Goal: Task Accomplishment & Management: Use online tool/utility

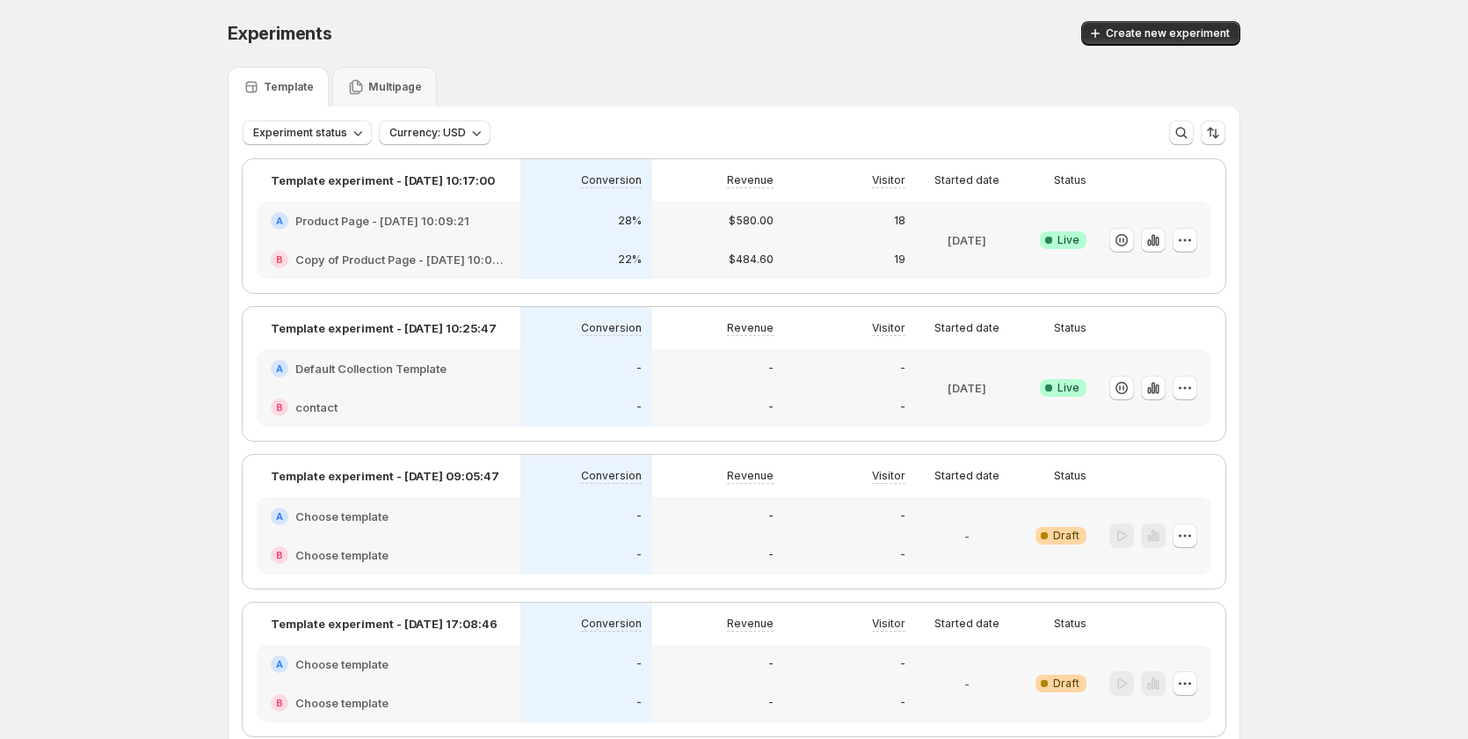
click at [575, 386] on div "-" at bounding box center [586, 368] width 132 height 39
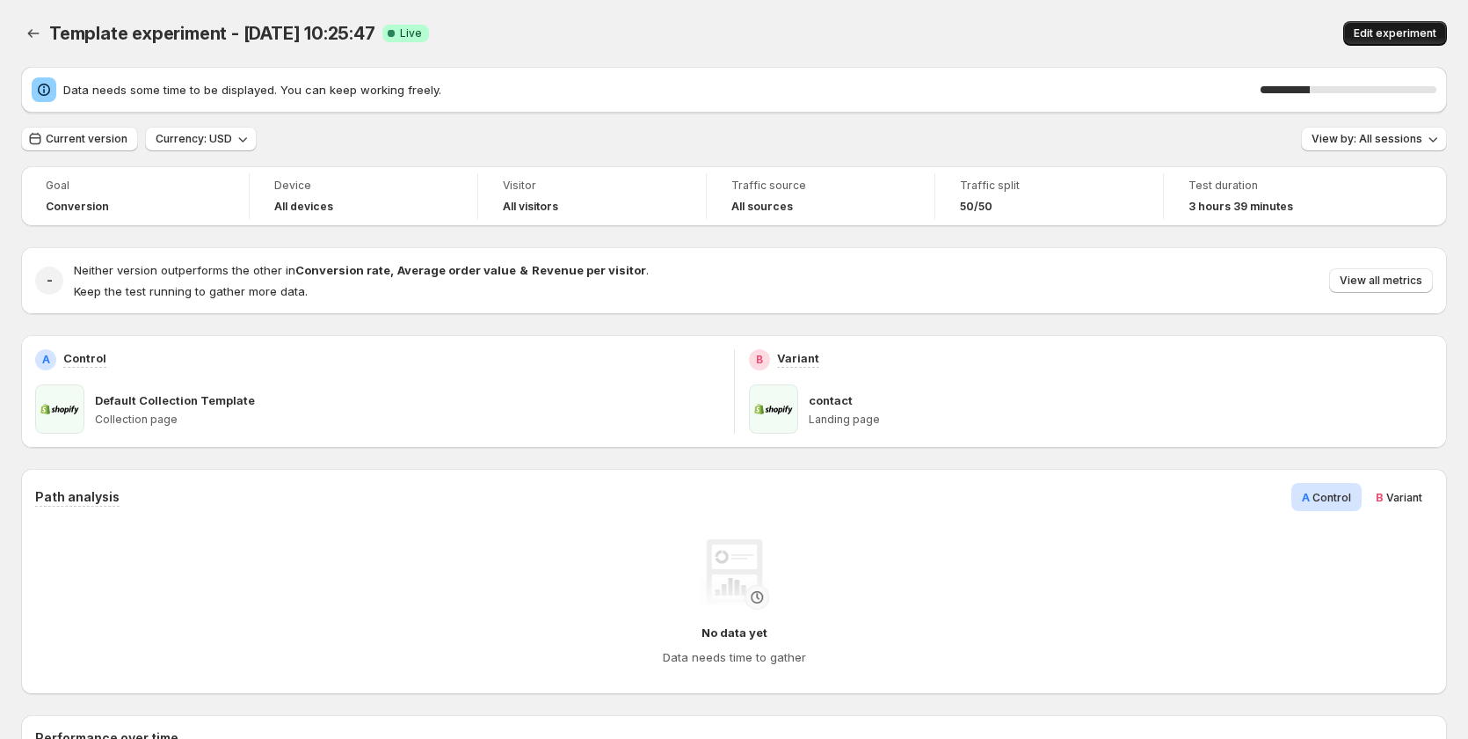
click at [1409, 25] on button "Edit experiment" at bounding box center [1395, 33] width 104 height 25
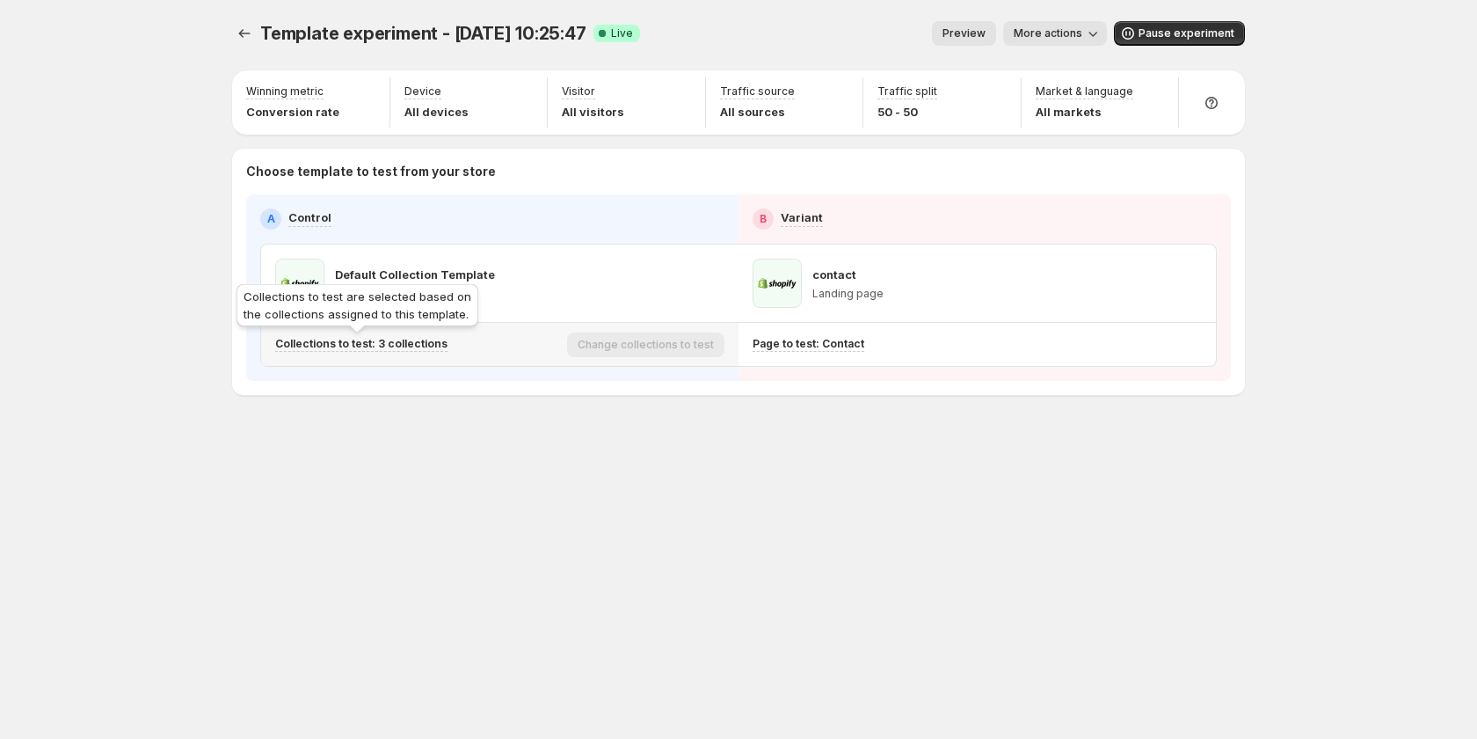
click at [421, 341] on p "Collections to test: 3 collections" at bounding box center [361, 344] width 172 height 14
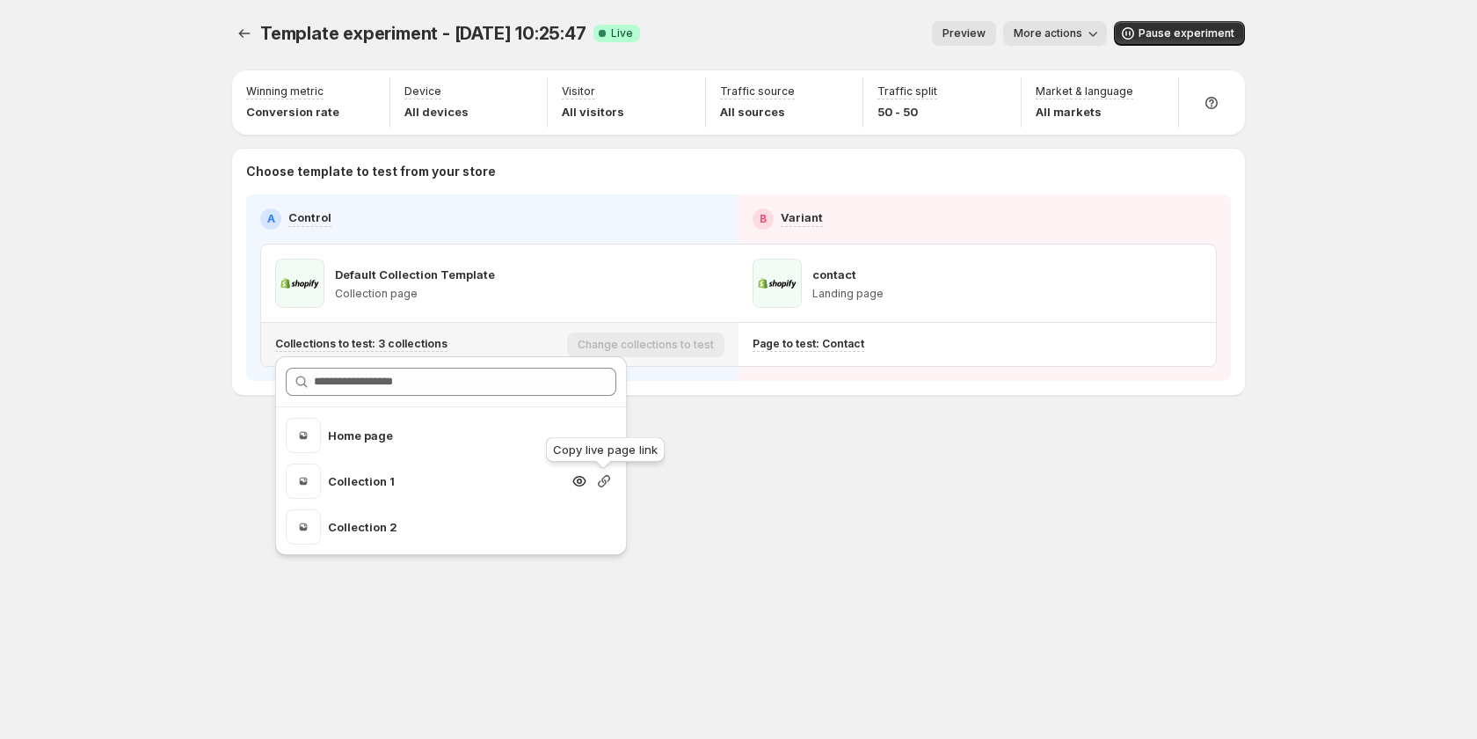
click at [601, 477] on icon "button" at bounding box center [604, 481] width 18 height 18
